Goal: Transaction & Acquisition: Purchase product/service

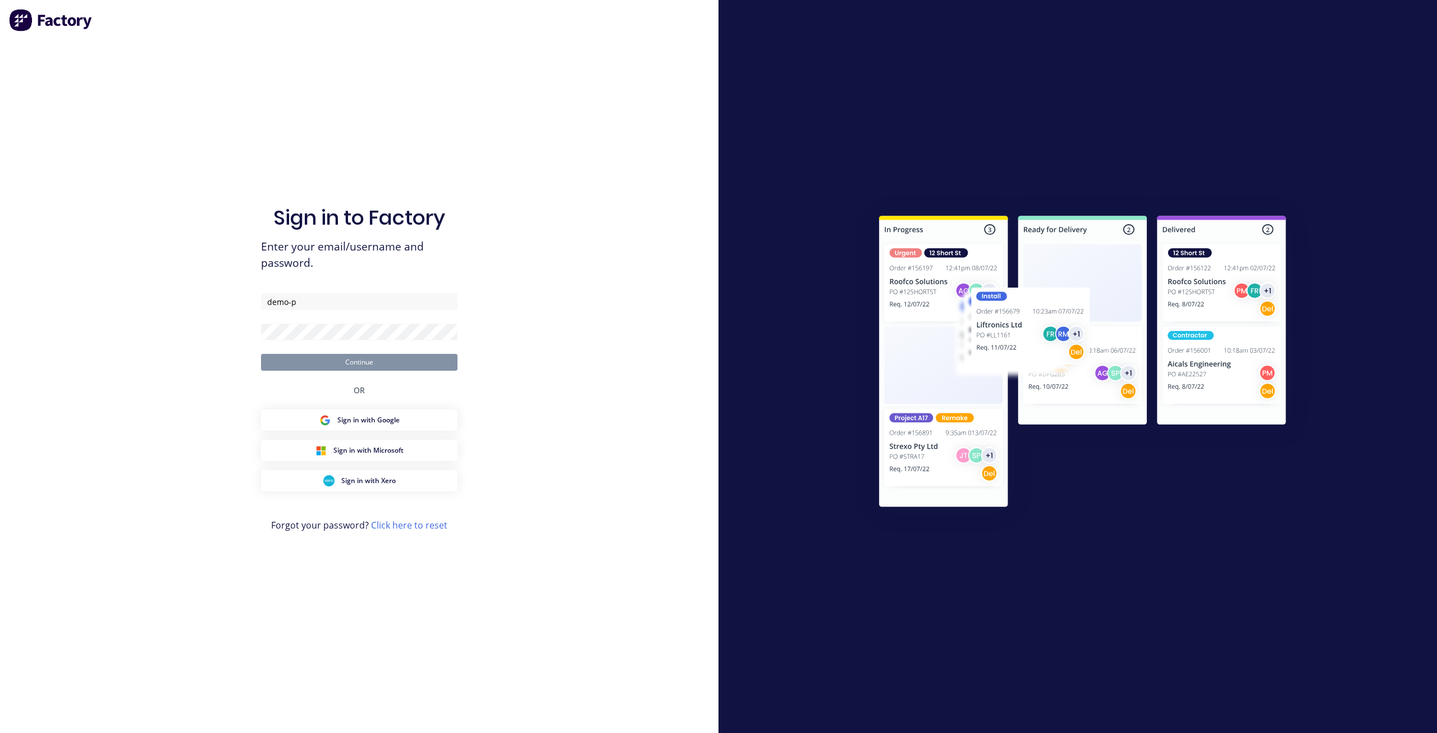
type input "demo-pa"
type input "[EMAIL_ADDRESS][PERSON_NAME][DOMAIN_NAME]"
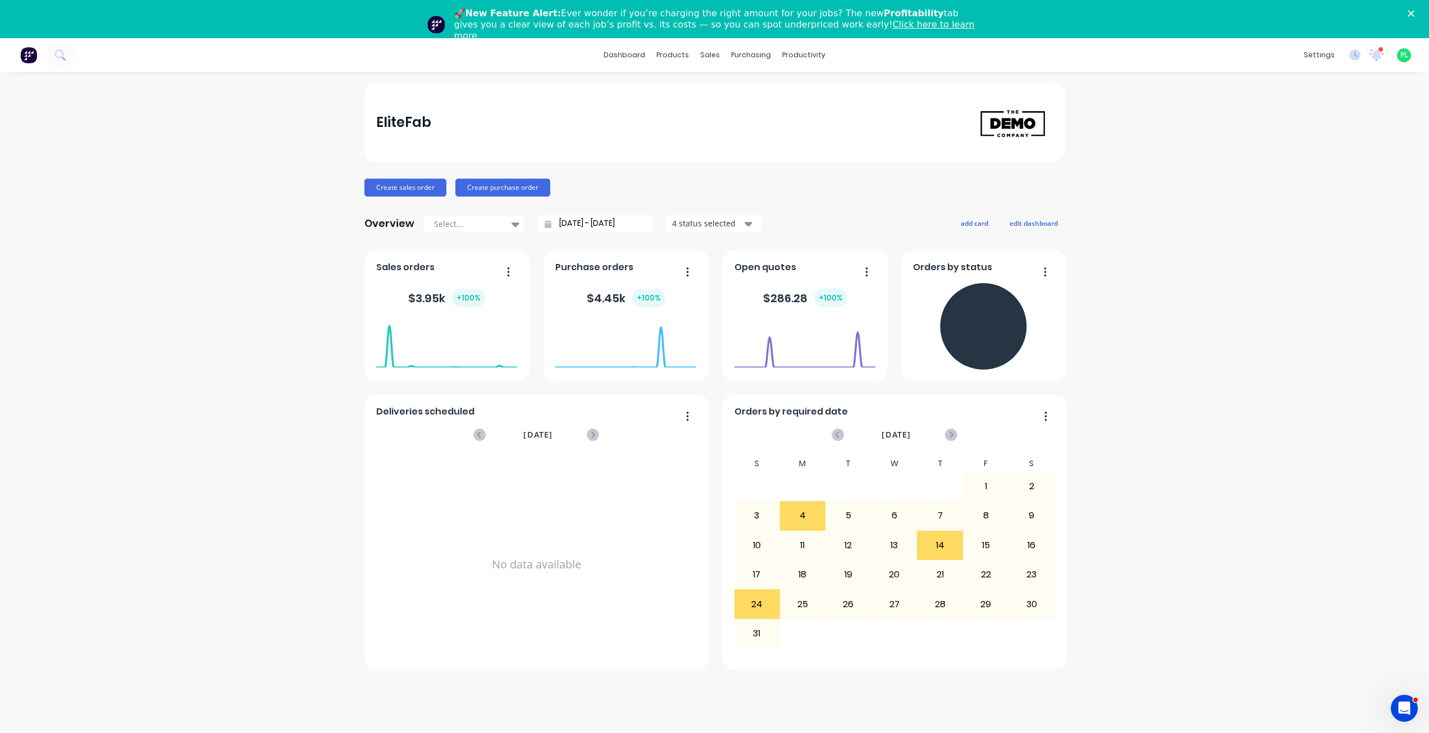
drag, startPoint x: 120, startPoint y: 759, endPoint x: 710, endPoint y: 76, distance: 902.2
click at [710, 76] on div "dashboard products sales purchasing productivity dashboard products Product Cat…" at bounding box center [714, 404] width 1429 height 733
click at [719, 81] on link "Sales Orders" at bounding box center [769, 91] width 149 height 22
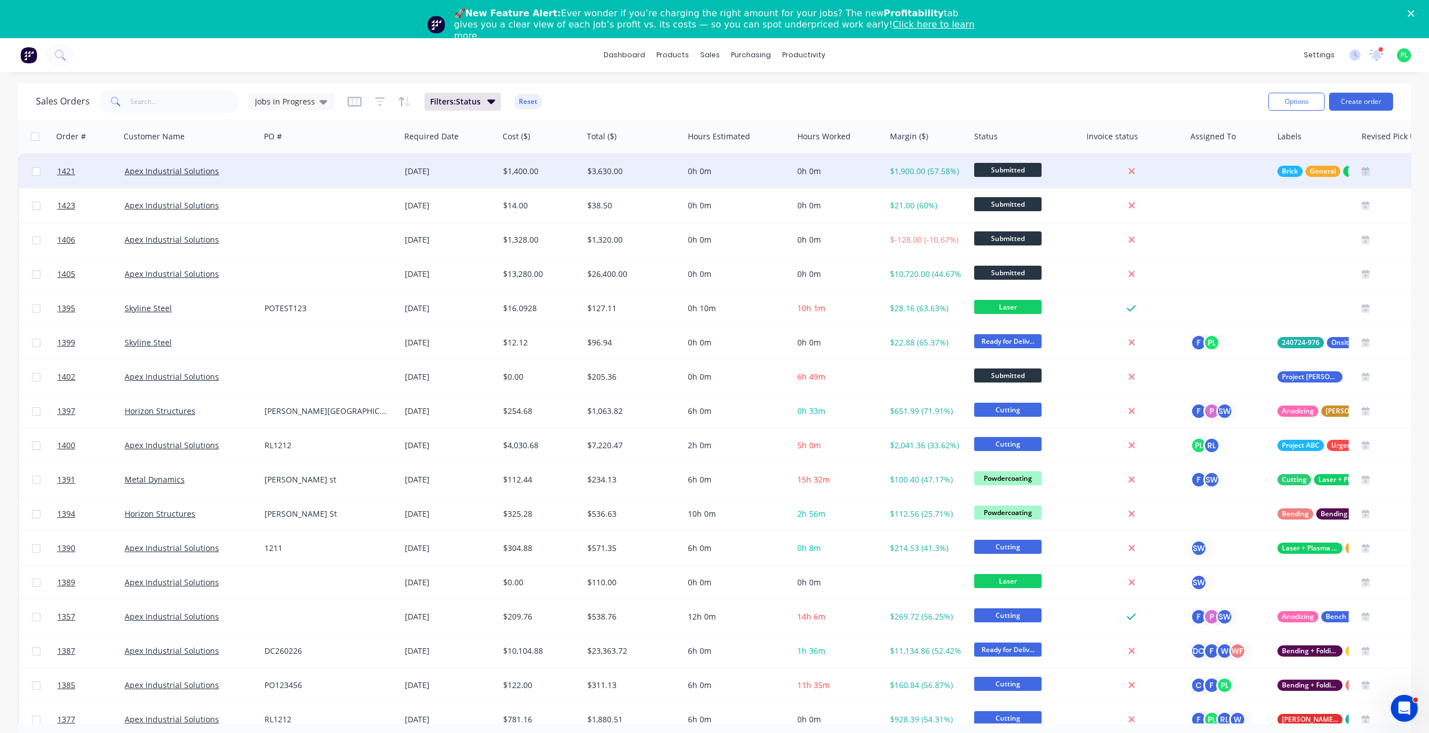
click at [420, 174] on div "[DATE]" at bounding box center [449, 171] width 89 height 11
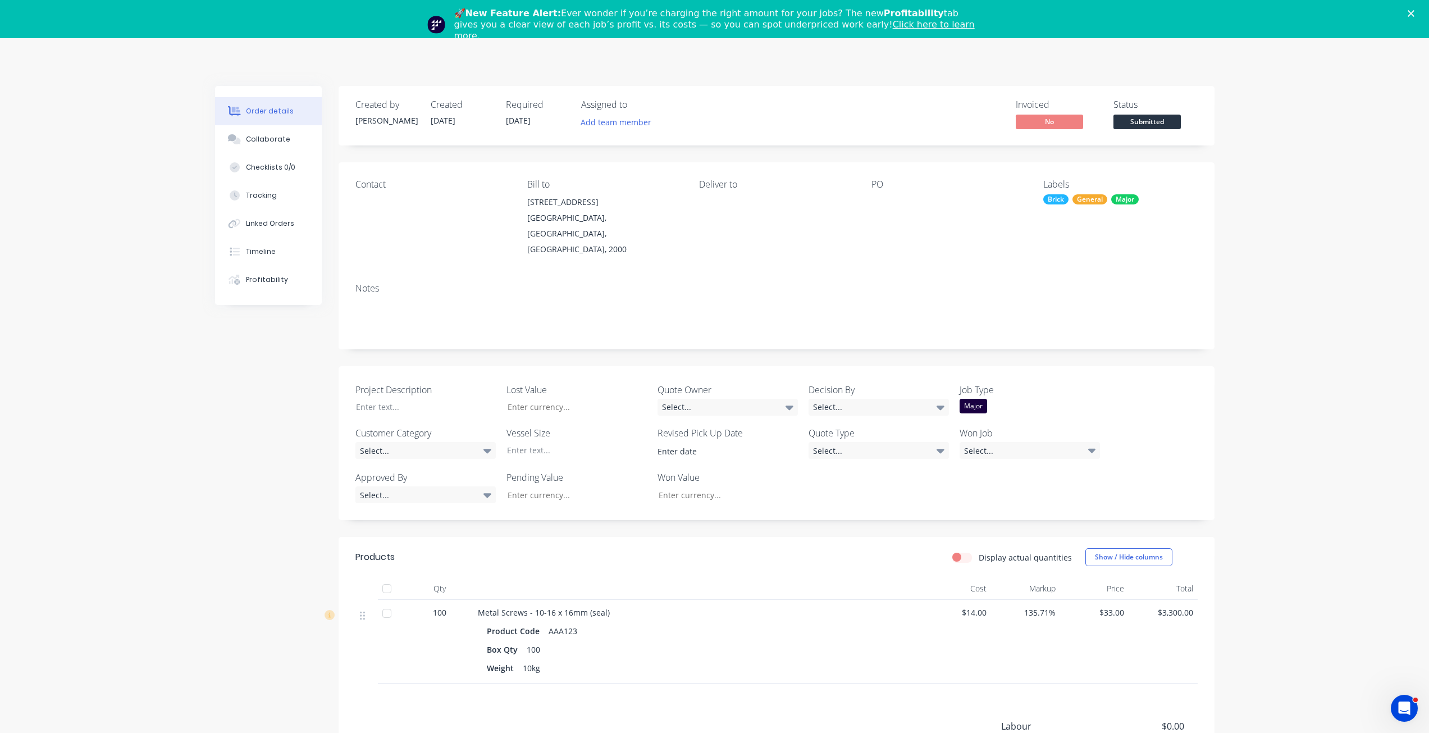
click at [1414, 12] on icon "Close" at bounding box center [1410, 13] width 7 height 7
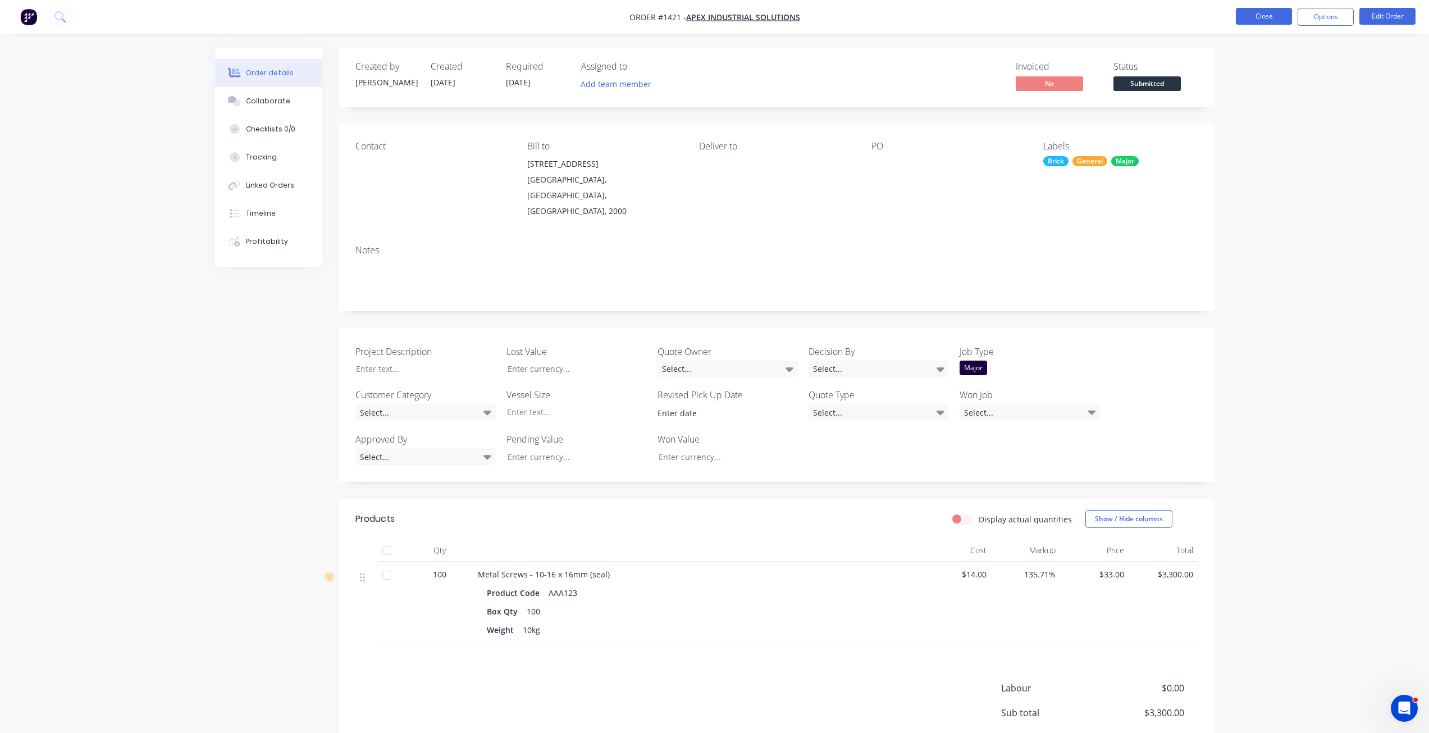
click at [1268, 20] on button "Close" at bounding box center [1264, 16] width 56 height 17
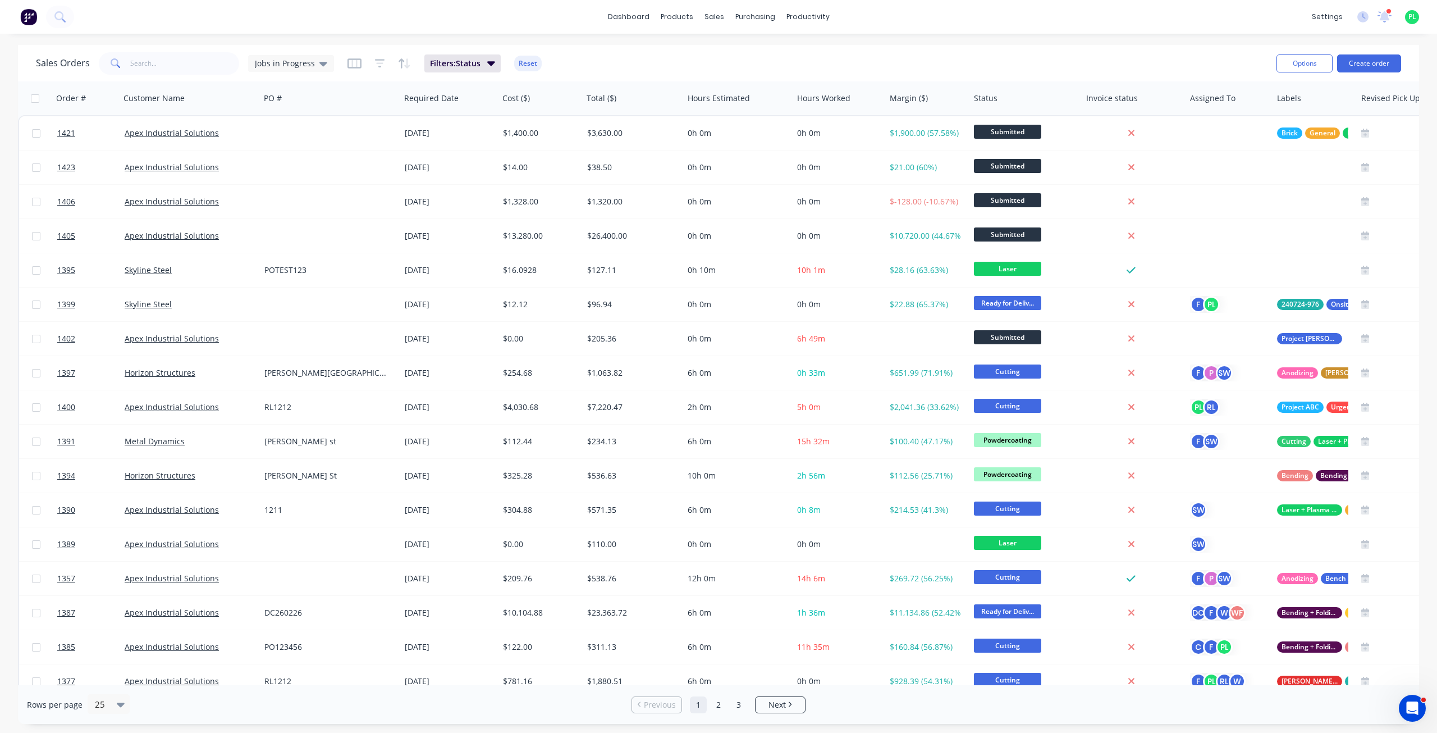
click at [1374, 74] on div "Options Create order" at bounding box center [1336, 63] width 129 height 28
click at [1376, 64] on button "Create order" at bounding box center [1369, 63] width 64 height 18
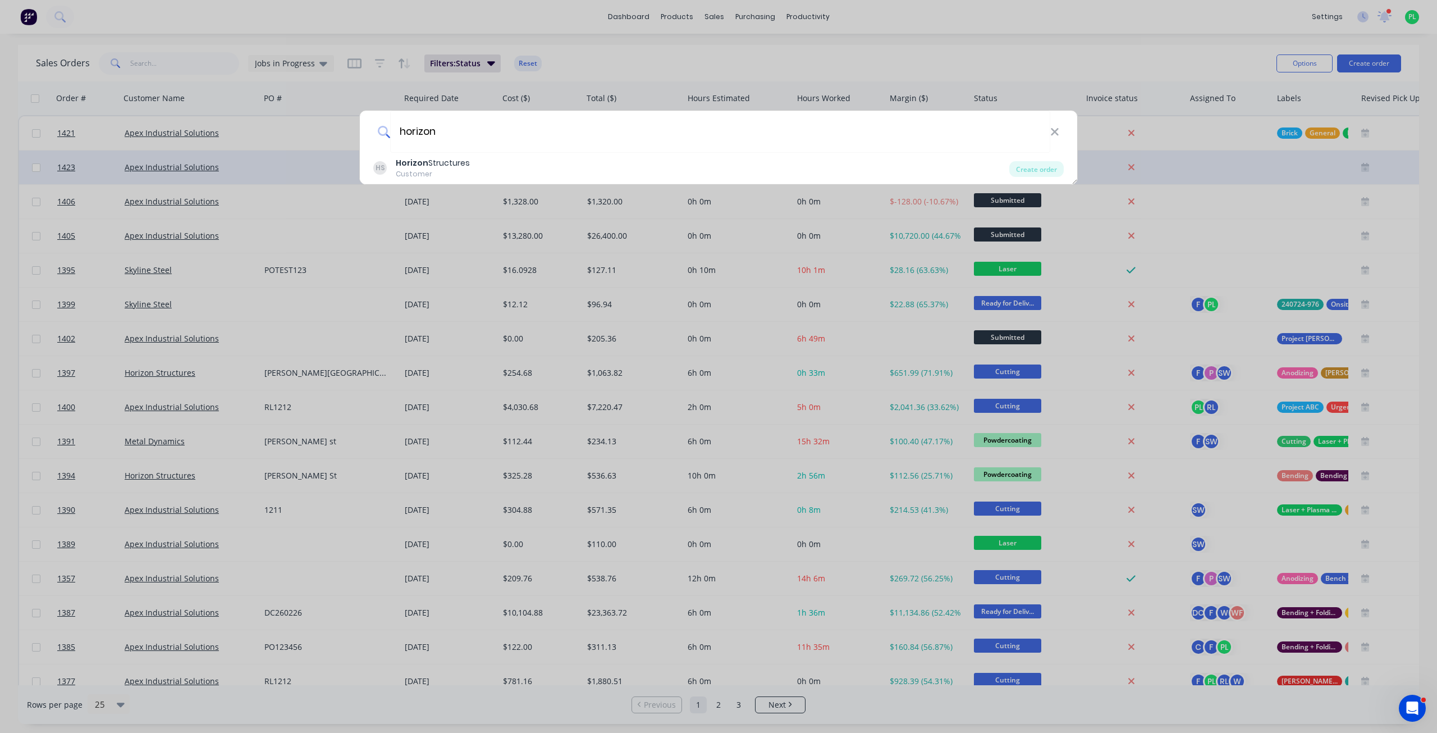
type input "horizon"
click at [1041, 168] on div "Create order" at bounding box center [1036, 169] width 54 height 16
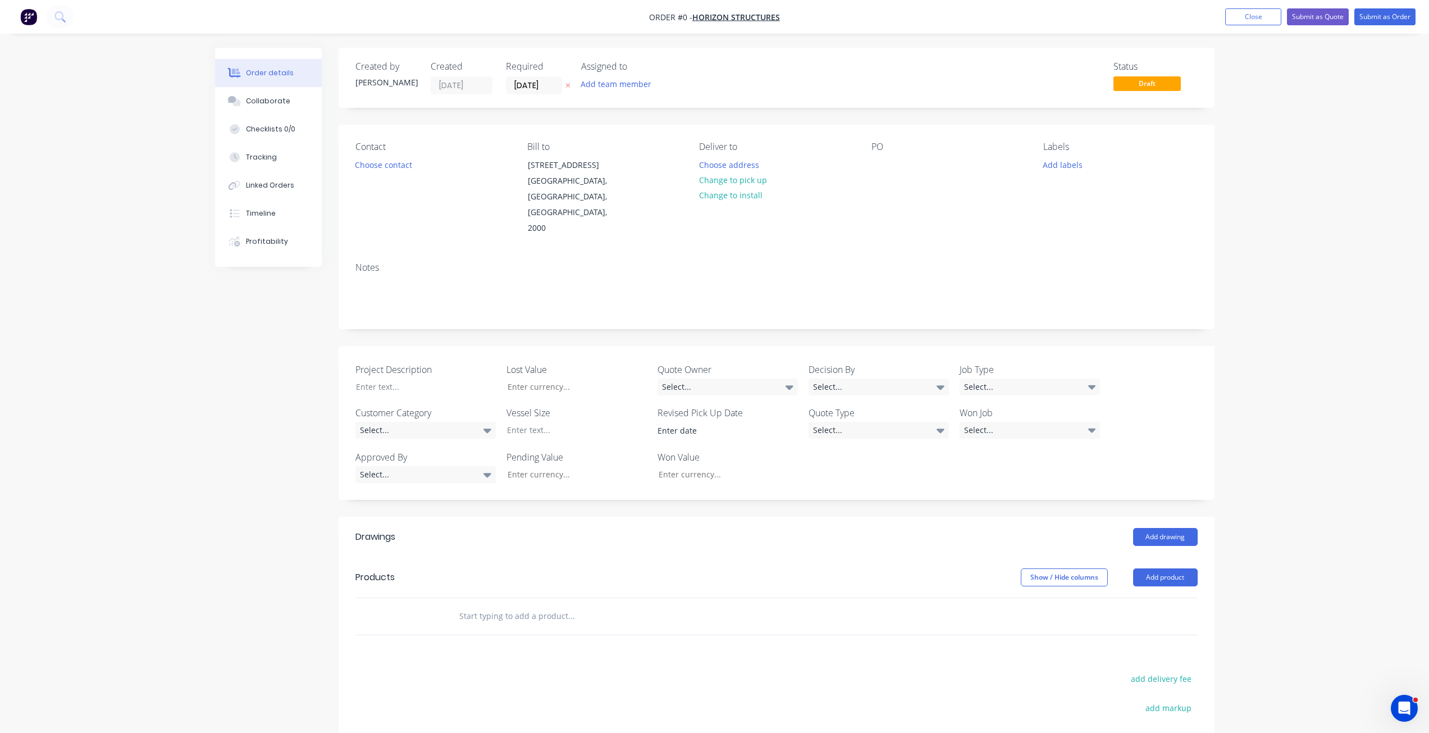
click at [521, 605] on input "text" at bounding box center [571, 616] width 225 height 22
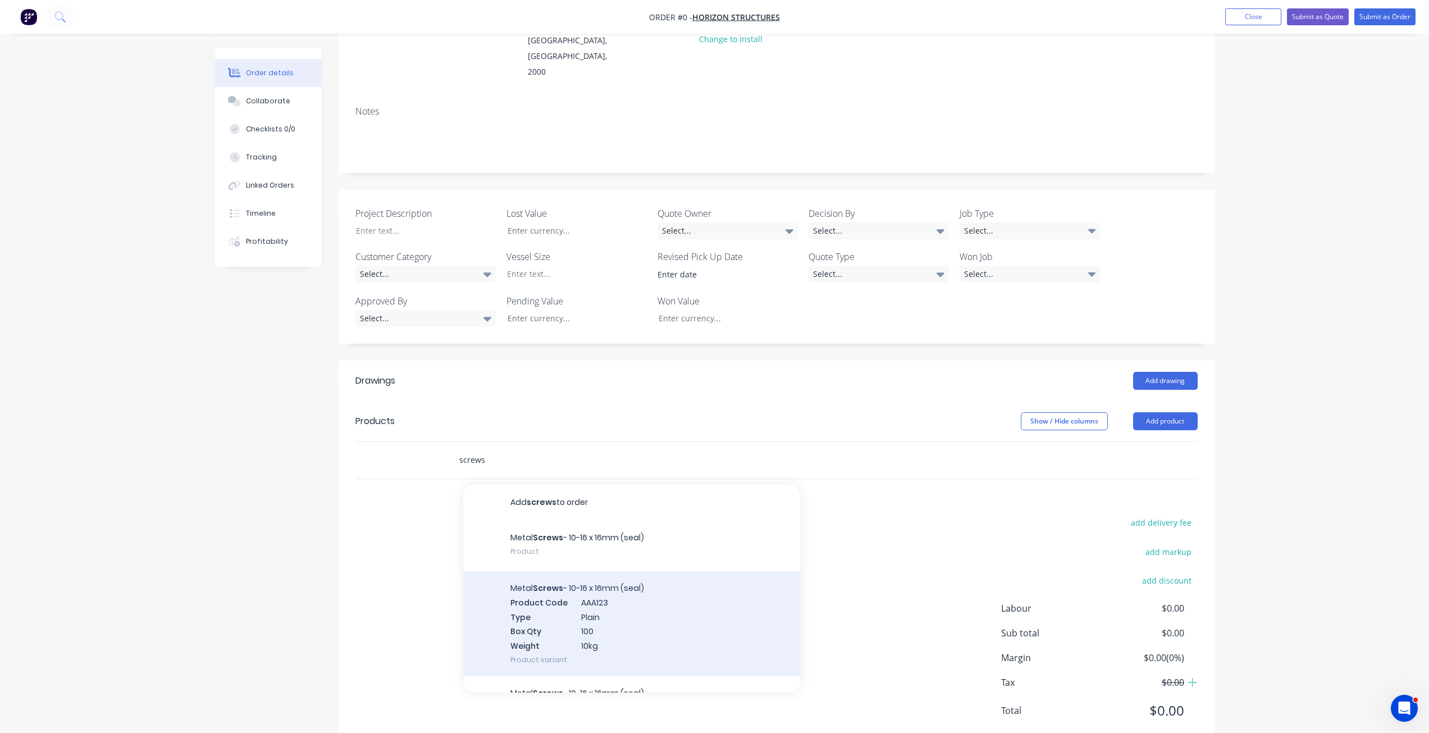
scroll to position [157, 0]
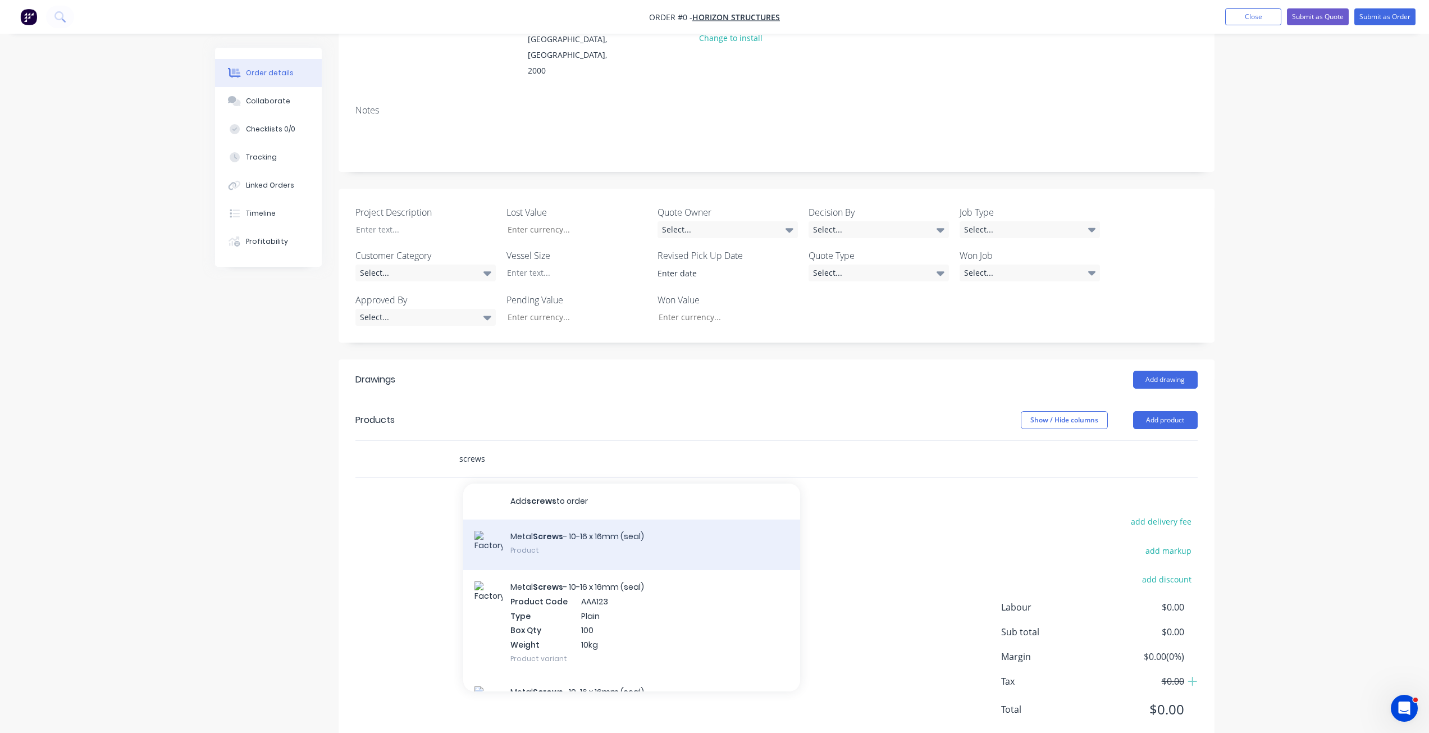
type input "screws"
click at [601, 519] on div "Metal Screws - 10-16 x 16mm (seal) Product" at bounding box center [631, 544] width 337 height 51
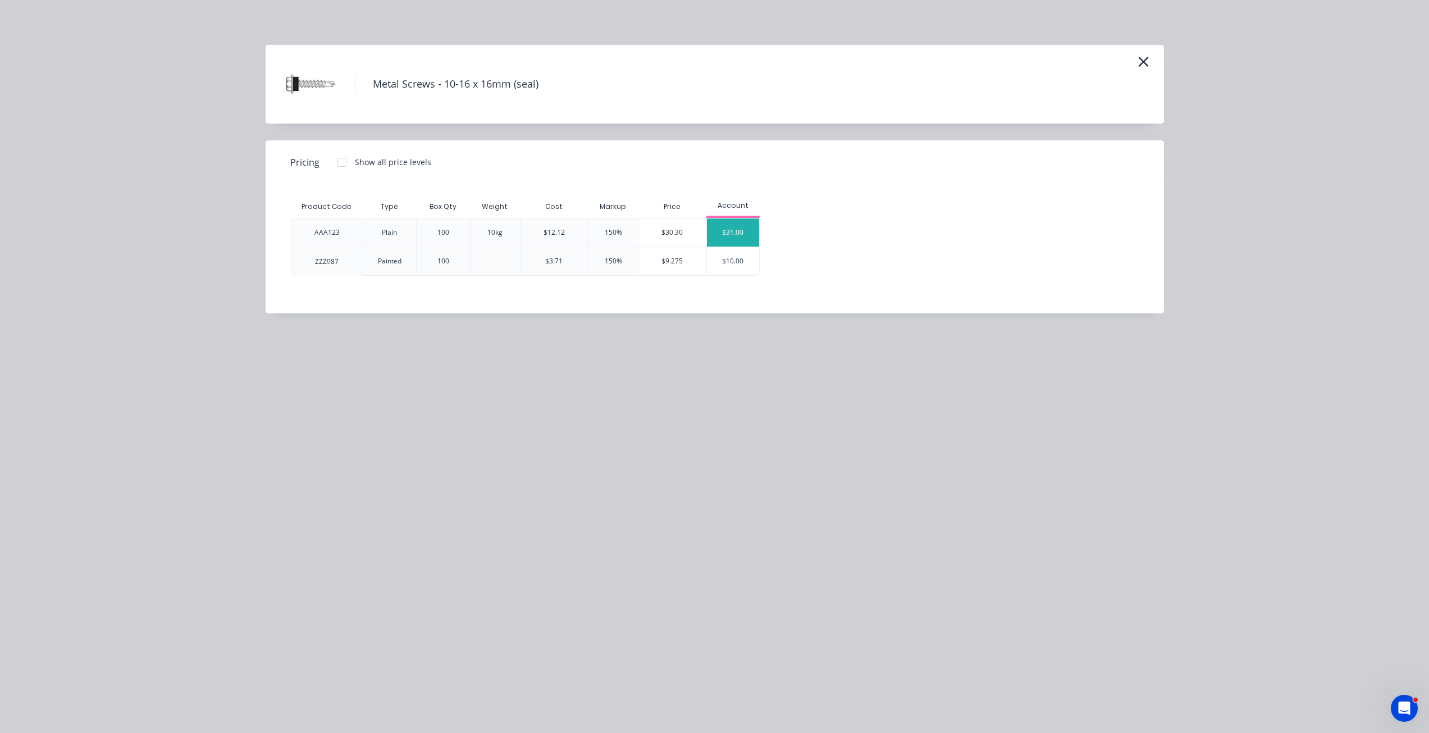
click at [737, 237] on div "$31.00" at bounding box center [733, 232] width 53 height 28
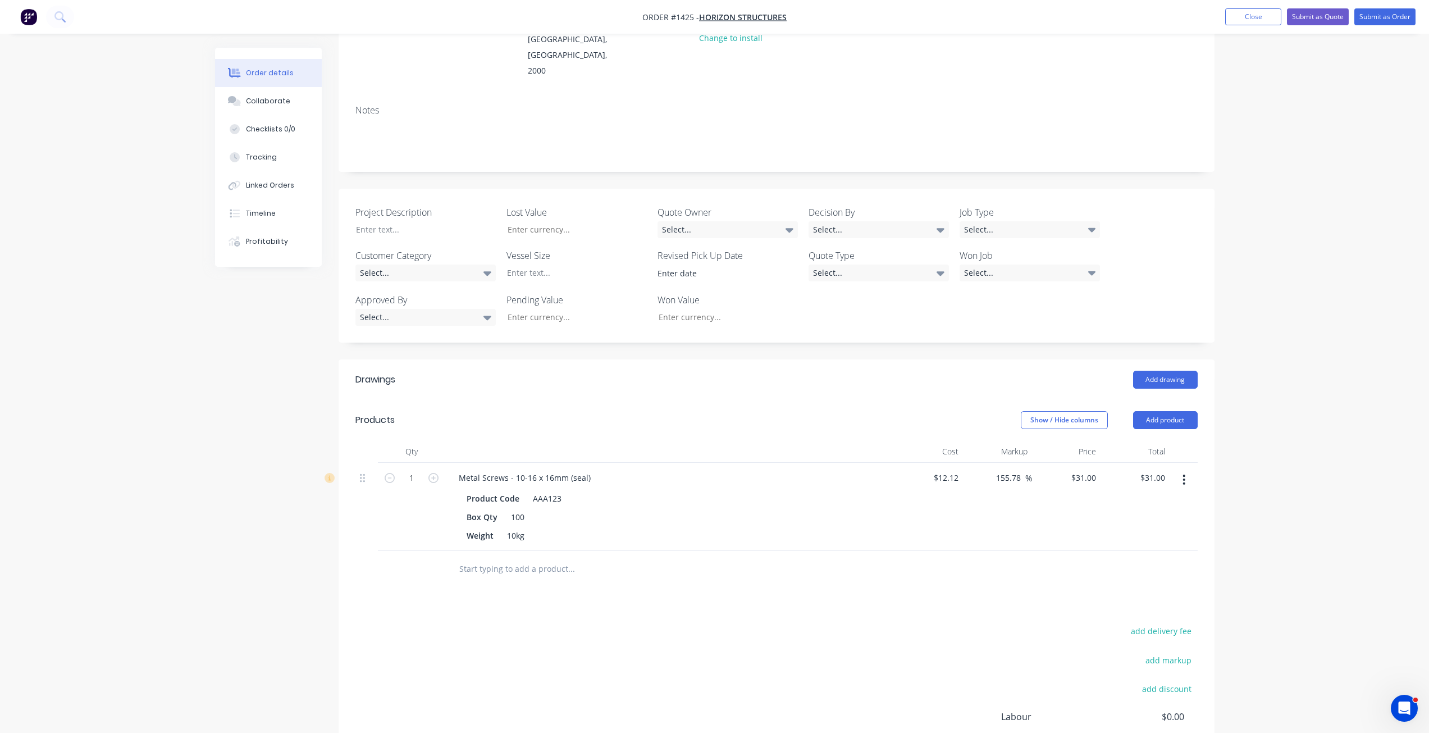
click at [1180, 469] on button "button" at bounding box center [1183, 479] width 26 height 20
click at [1154, 568] on div "Delete" at bounding box center [1144, 576] width 86 height 16
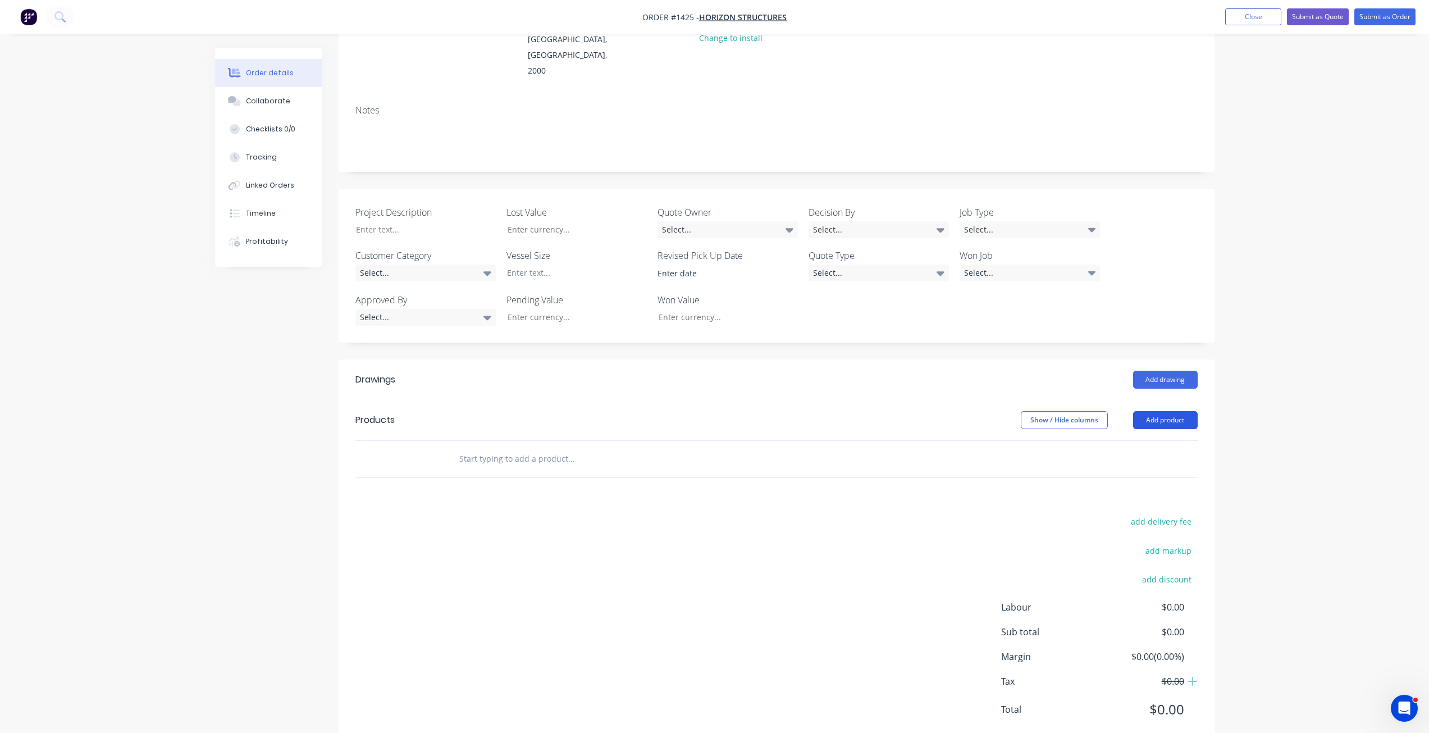
click at [1175, 411] on button "Add product" at bounding box center [1165, 420] width 65 height 18
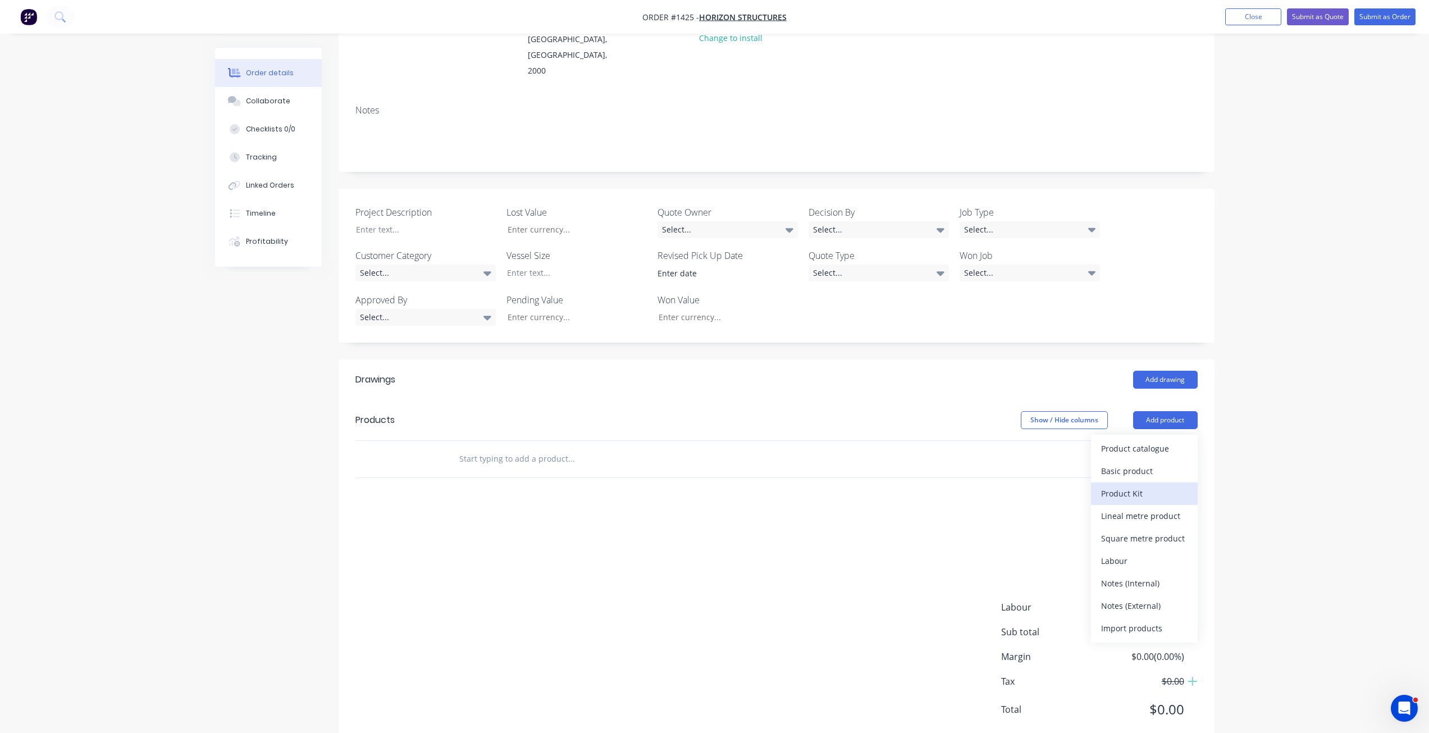
click at [1129, 485] on div "Product Kit" at bounding box center [1144, 493] width 86 height 16
click at [1247, 425] on div "Order details Collaborate Checklists 0/0 Tracking Linked Orders Timeline Profit…" at bounding box center [714, 303] width 1429 height 921
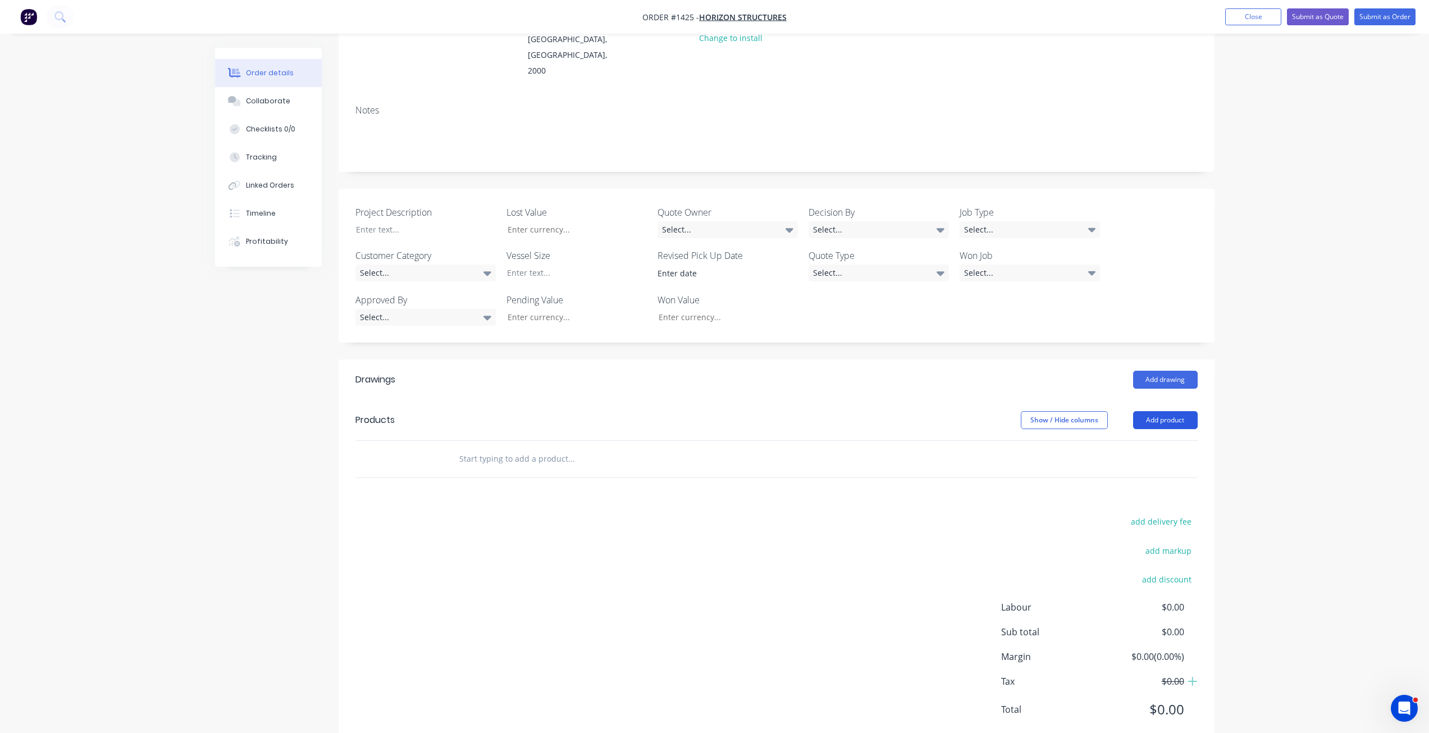
click at [1164, 411] on button "Add product" at bounding box center [1165, 420] width 65 height 18
click at [1135, 507] on div "Back" at bounding box center [1144, 515] width 86 height 16
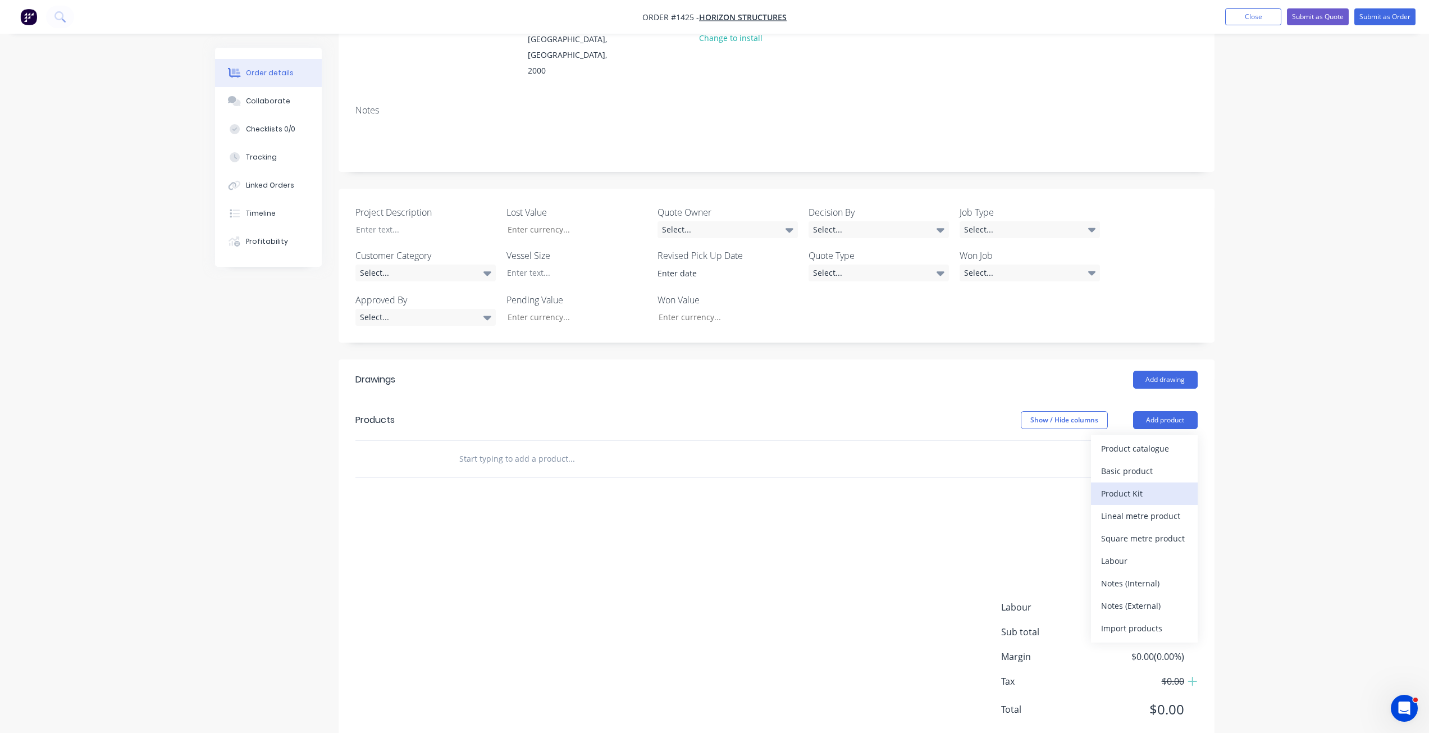
click at [1148, 485] on div "Product Kit" at bounding box center [1144, 493] width 86 height 16
click at [1156, 463] on div "Standard pricing" at bounding box center [1144, 471] width 86 height 16
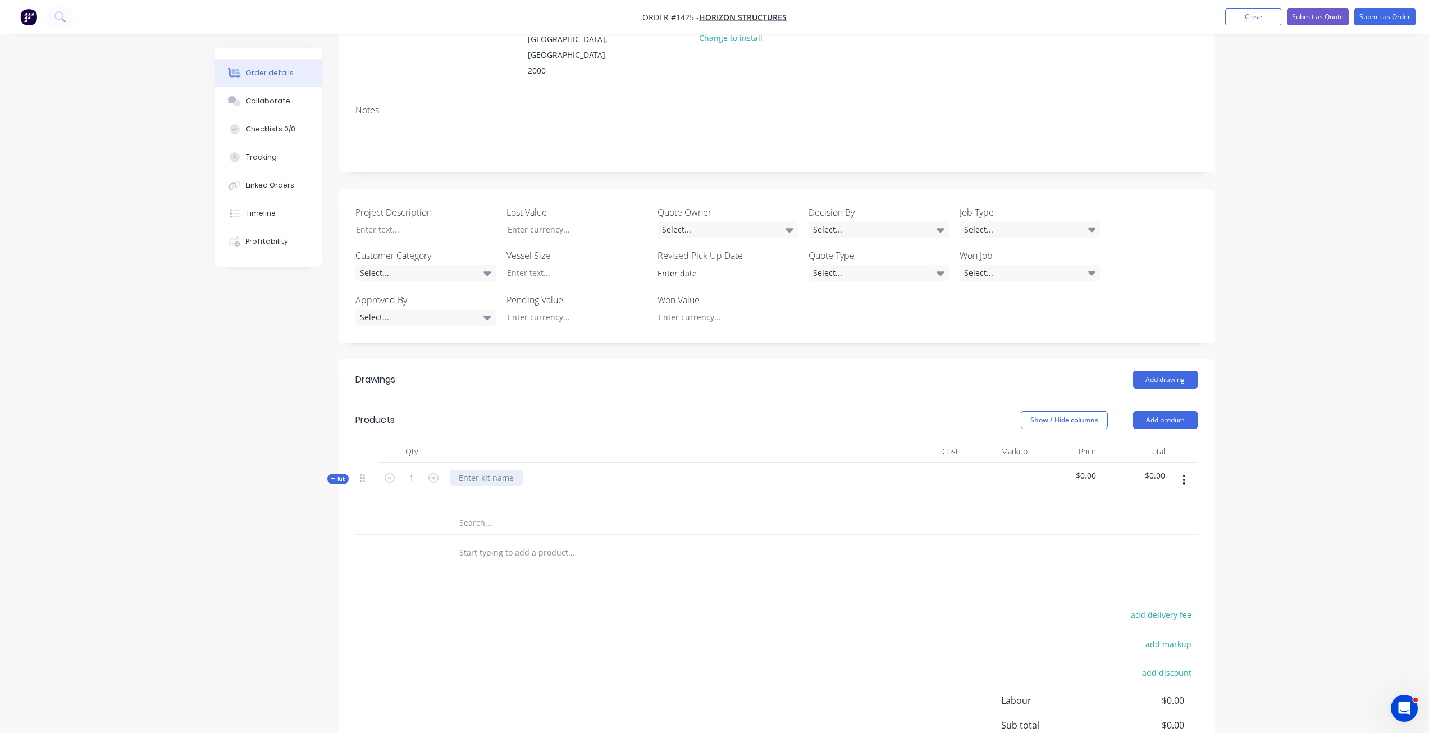
click at [499, 469] on div at bounding box center [486, 477] width 73 height 16
click at [493, 534] on div at bounding box center [647, 552] width 404 height 36
click at [496, 511] on input "text" at bounding box center [571, 522] width 225 height 22
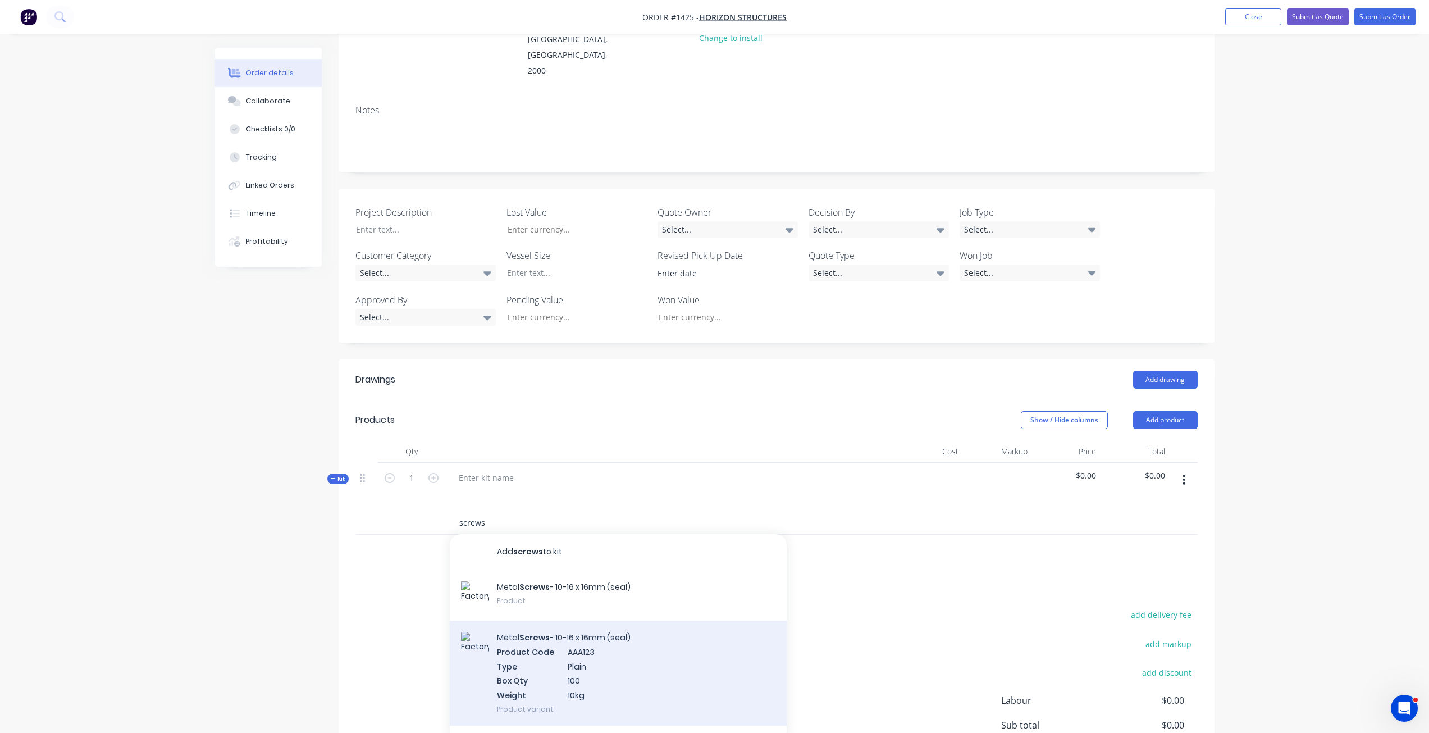
type input "screws"
click at [543, 623] on div "Metal Screws - 10-16 x 16mm (seal) Product Code AAA123 Type Plain Box Qty 100 W…" at bounding box center [618, 672] width 337 height 105
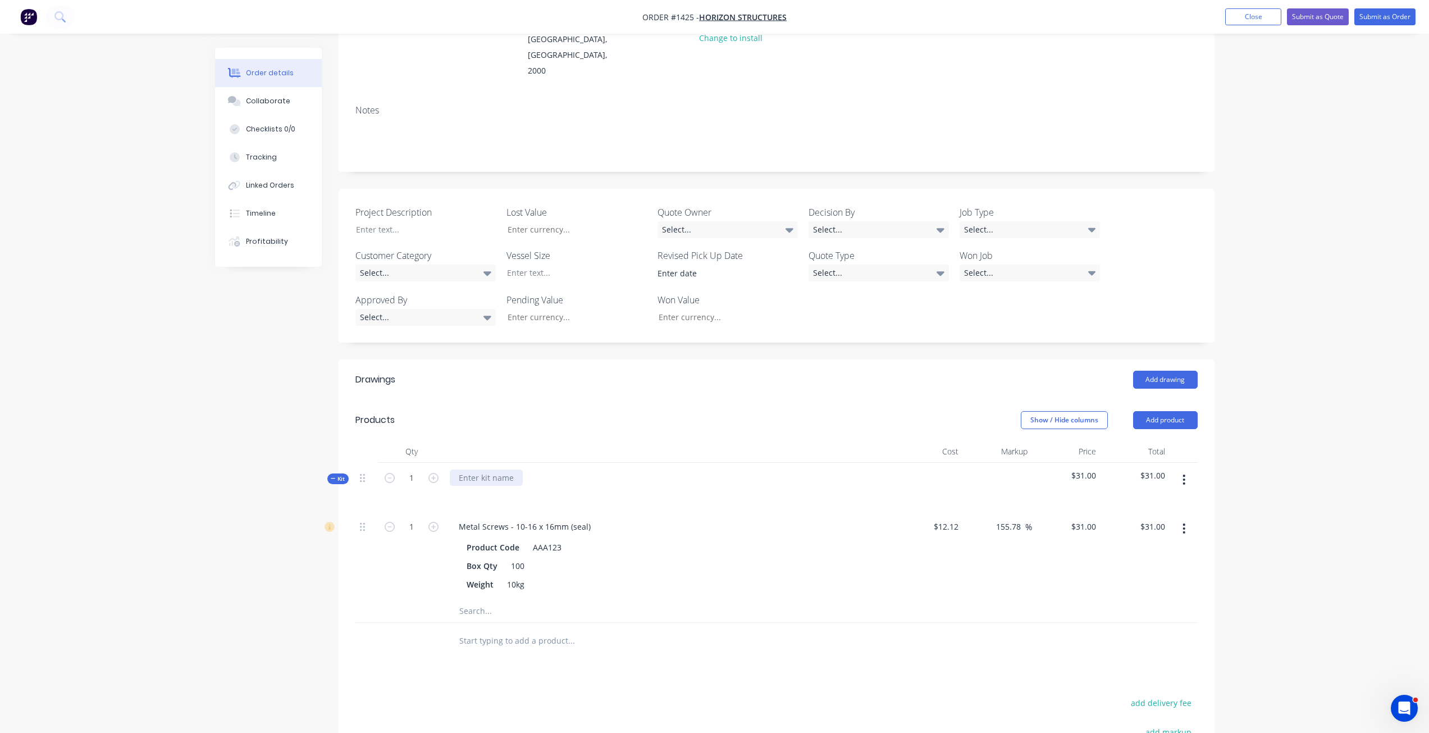
click at [497, 469] on div at bounding box center [486, 477] width 73 height 16
drag, startPoint x: 1364, startPoint y: 629, endPoint x: 1269, endPoint y: 556, distance: 120.5
click at [1363, 629] on div "Order details Collaborate Checklists 0/0 Tracking Linked Orders Timeline Profit…" at bounding box center [714, 394] width 1429 height 1102
click at [1178, 469] on button "button" at bounding box center [1183, 479] width 26 height 20
click at [1237, 440] on div "Order details Collaborate Checklists 0/0 Tracking Linked Orders Timeline Profit…" at bounding box center [714, 394] width 1429 height 1102
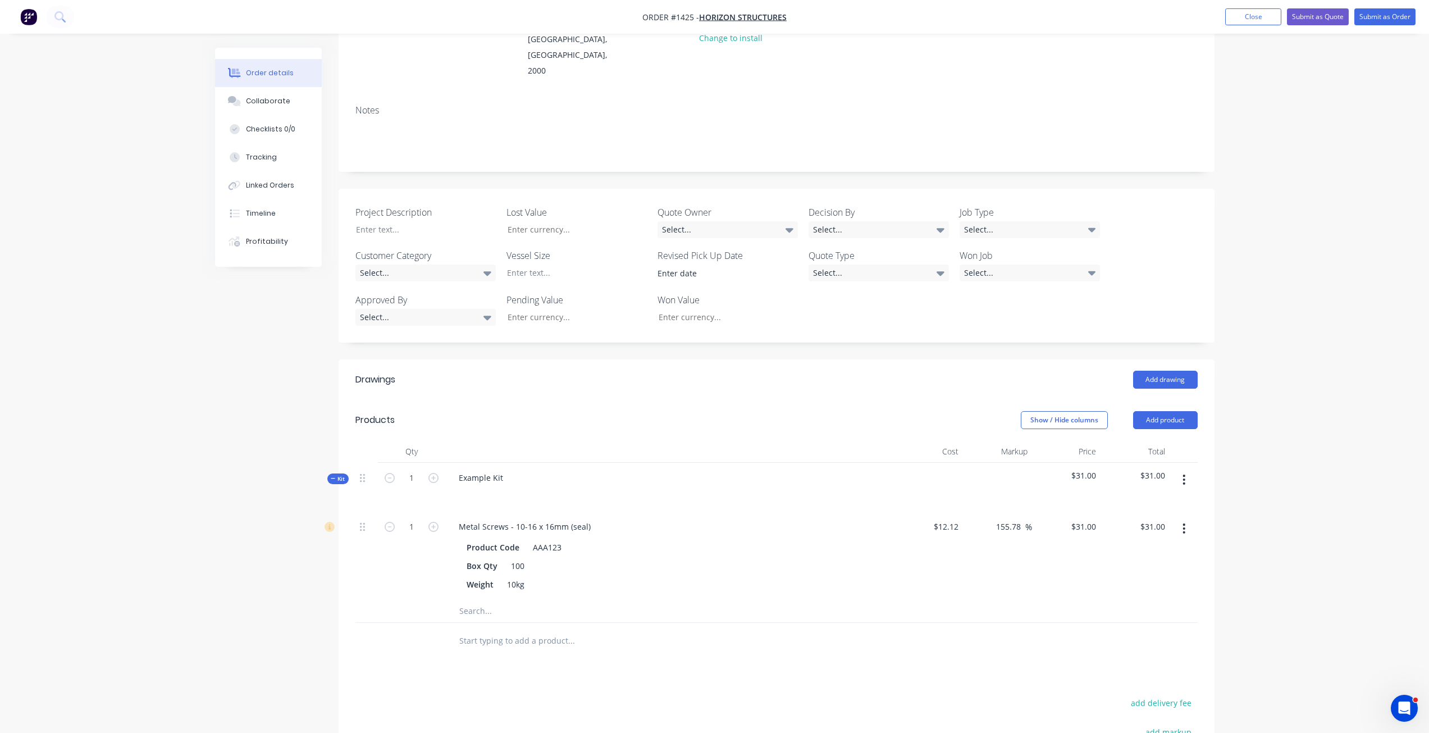
click at [1301, 7] on nav "Order #1425 - Horizon Structures Add product Close Submit as Quote Submit as Or…" at bounding box center [714, 17] width 1429 height 34
click at [1310, 17] on button "Submit as Quote" at bounding box center [1318, 16] width 62 height 17
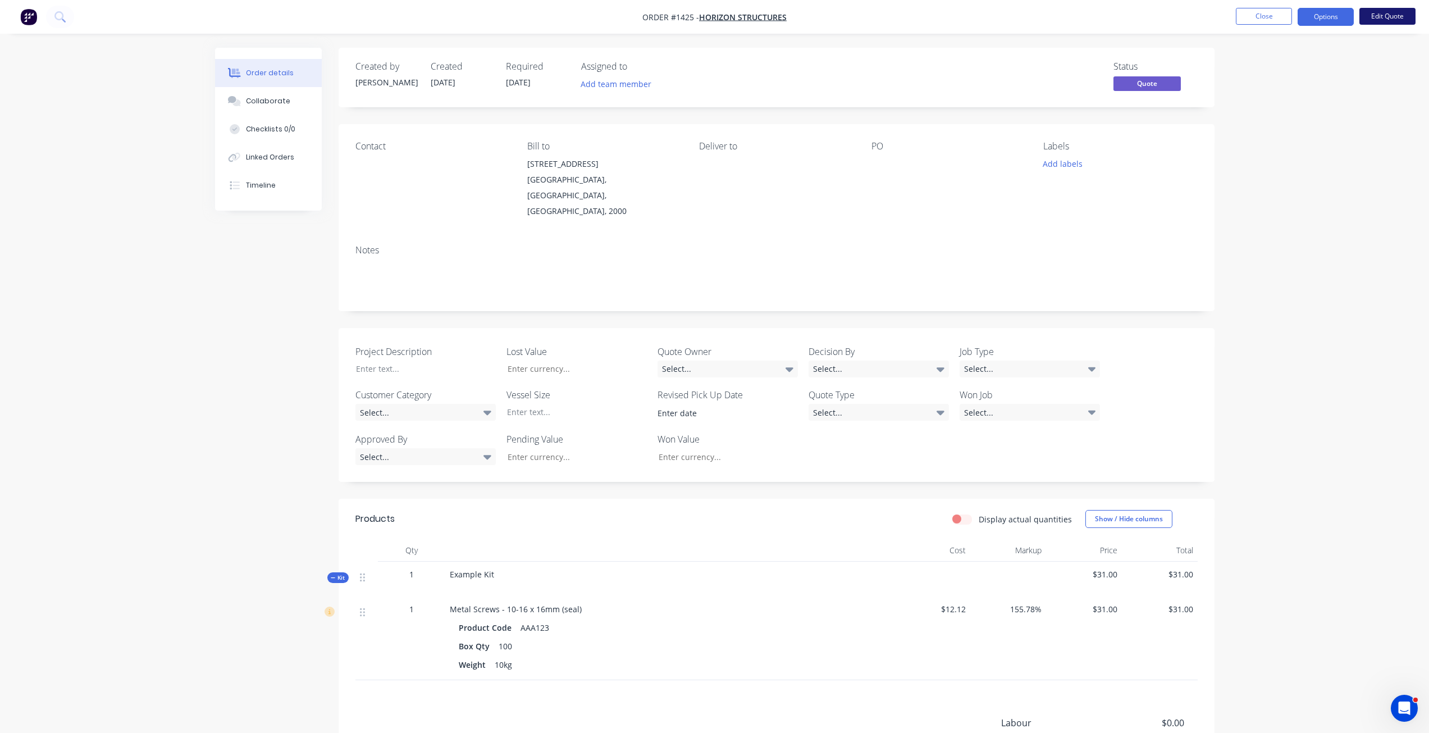
click at [1385, 9] on button "Edit Quote" at bounding box center [1387, 16] width 56 height 17
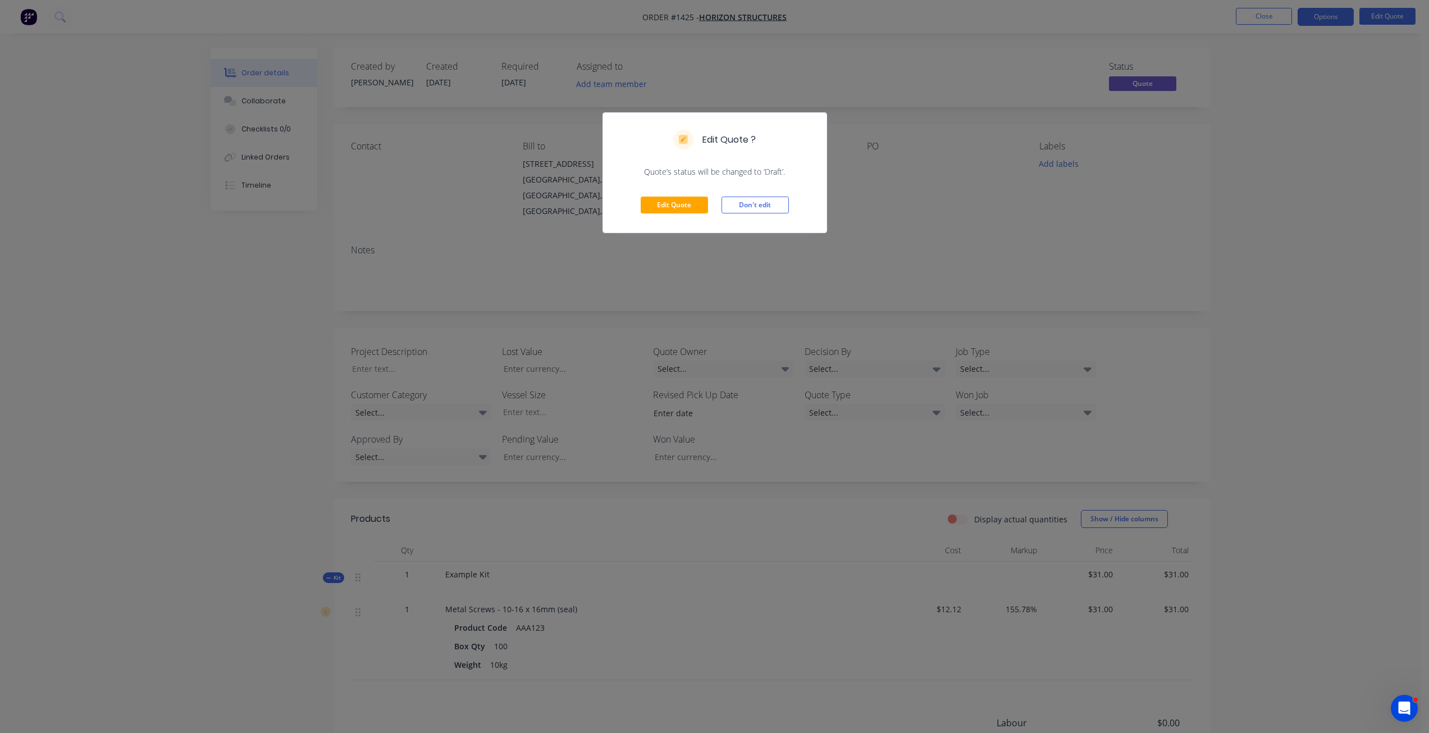
click at [624, 207] on div "Edit Quote Don't edit" at bounding box center [714, 204] width 223 height 55
click at [652, 205] on button "Edit Quote" at bounding box center [673, 204] width 67 height 17
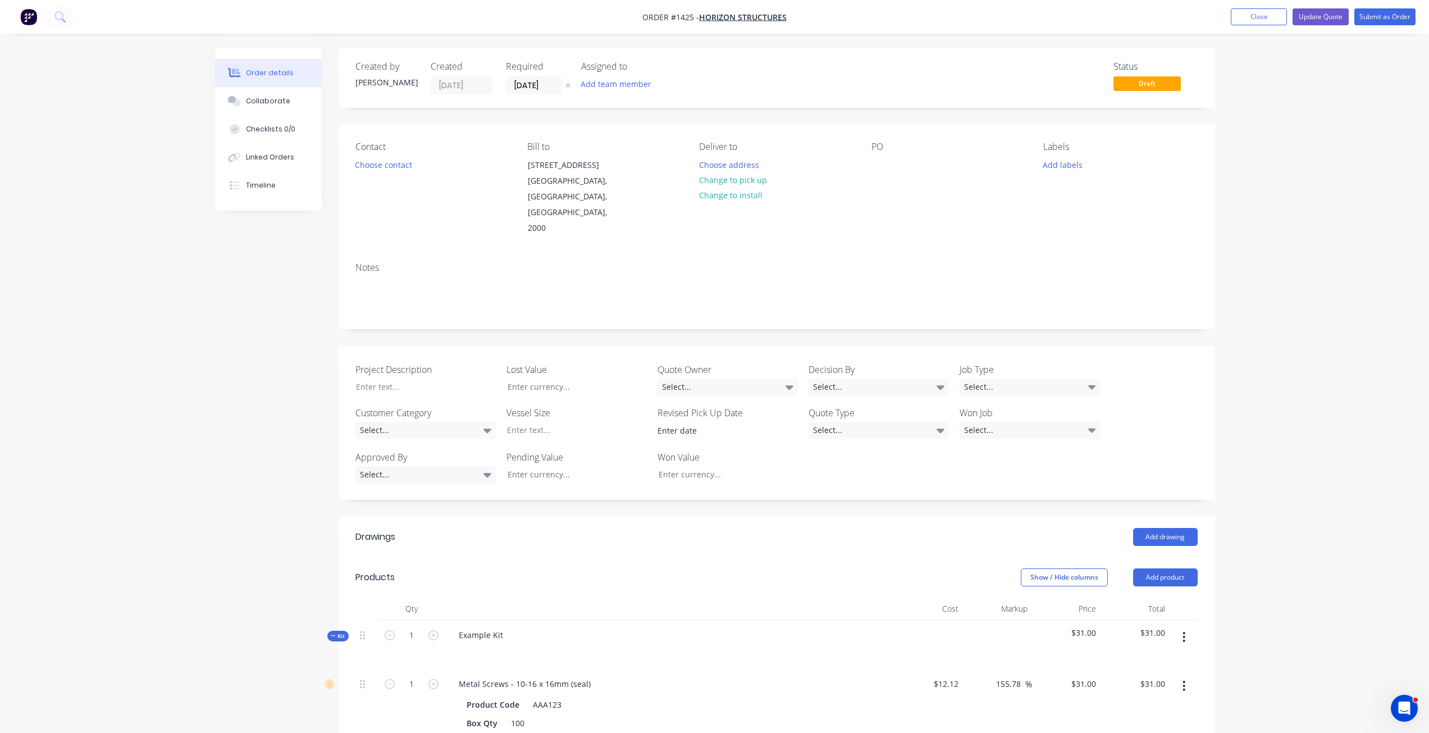
click at [1190, 626] on button "button" at bounding box center [1183, 636] width 26 height 20
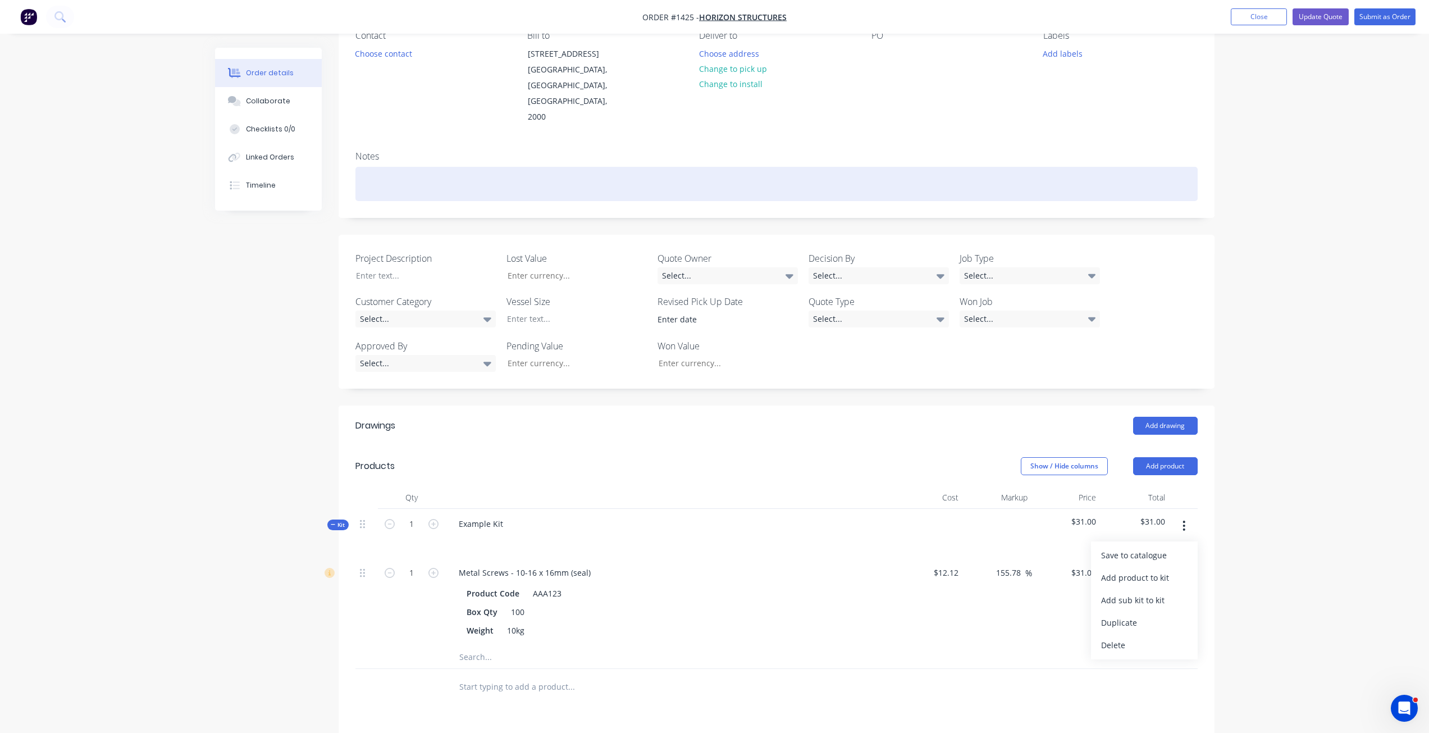
scroll to position [225, 0]
